Goal: Information Seeking & Learning: Learn about a topic

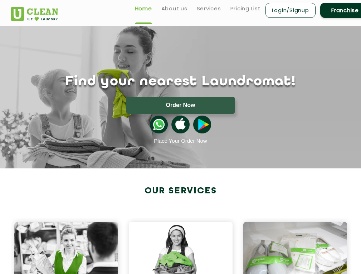
click at [180, 9] on link "About us" at bounding box center [174, 8] width 26 height 9
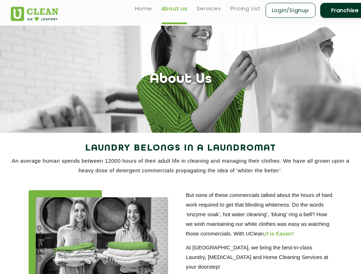
click at [211, 9] on link "Services" at bounding box center [209, 8] width 24 height 9
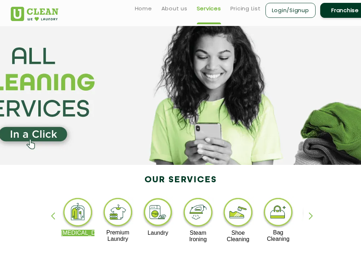
click at [244, 9] on link "Pricing List" at bounding box center [245, 8] width 30 height 9
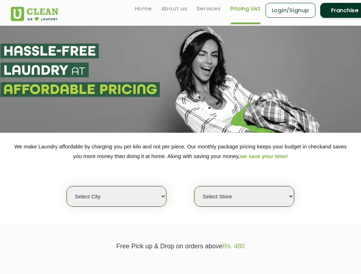
select select "1"
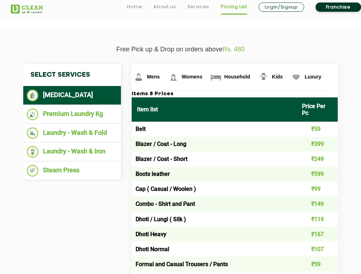
click at [72, 146] on li "Laundry - Wash & Iron" at bounding box center [72, 152] width 90 height 12
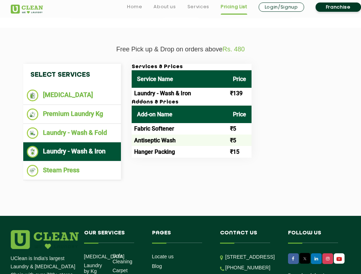
click at [72, 109] on li "Premium Laundry Kg" at bounding box center [72, 115] width 90 height 12
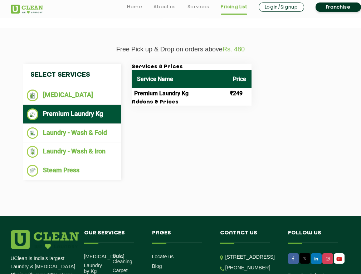
click at [337, 7] on link "Franchise" at bounding box center [337, 7] width 45 height 9
